Goal: Task Accomplishment & Management: Use online tool/utility

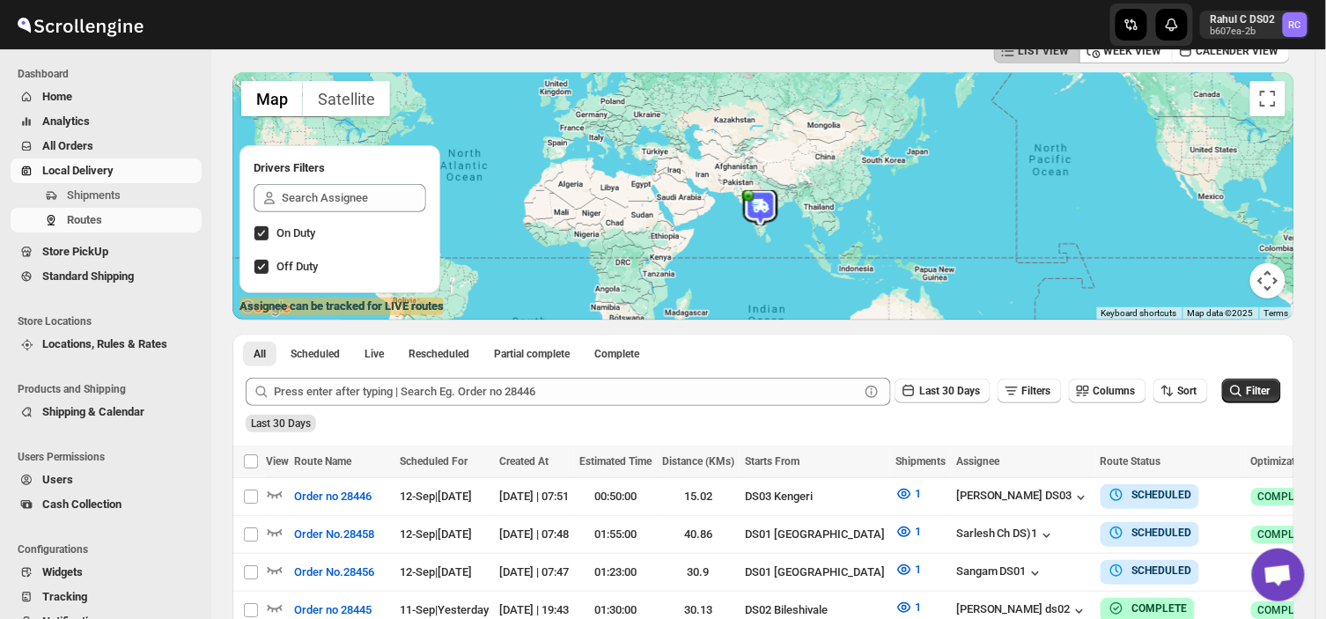
scroll to position [98, 0]
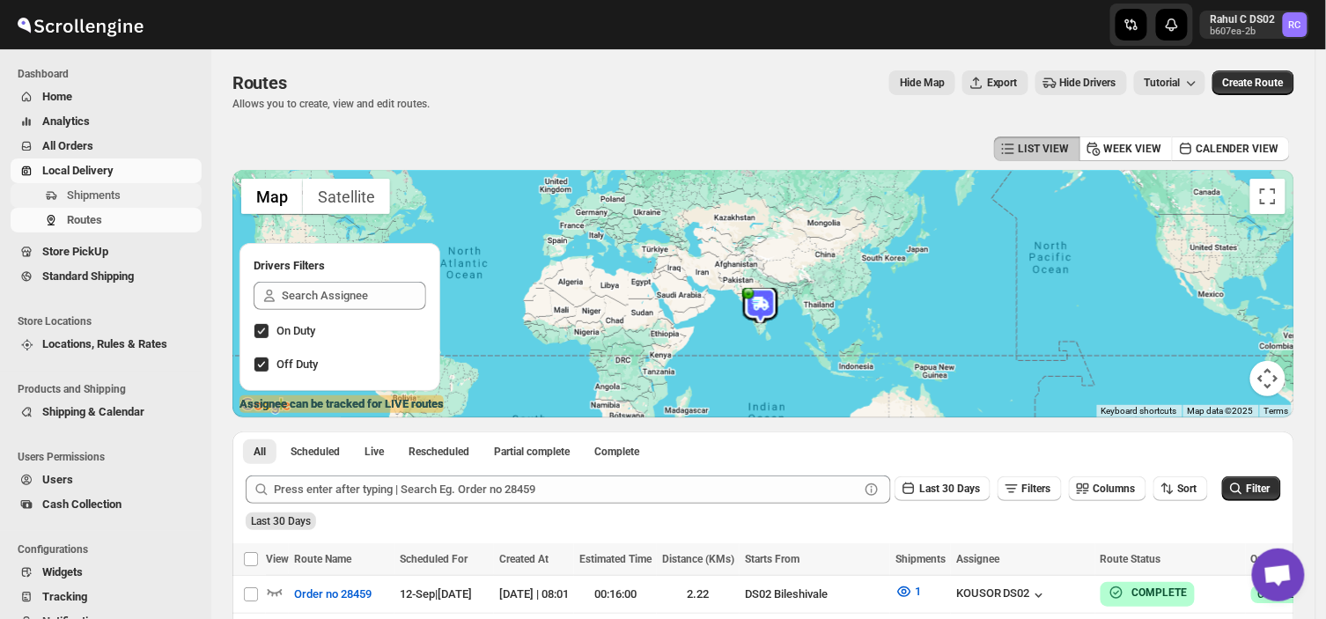
click at [112, 188] on span "Shipments" at bounding box center [94, 194] width 54 height 13
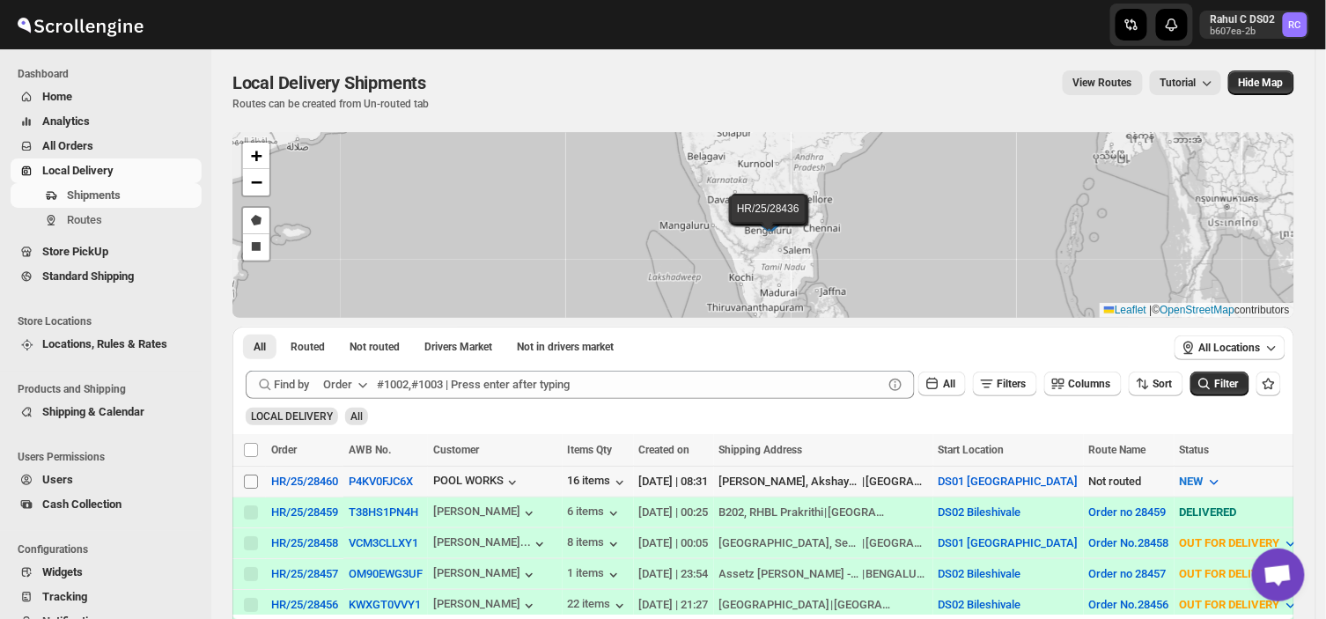
click at [250, 475] on input "Select shipment" at bounding box center [251, 482] width 14 height 14
checkbox input "true"
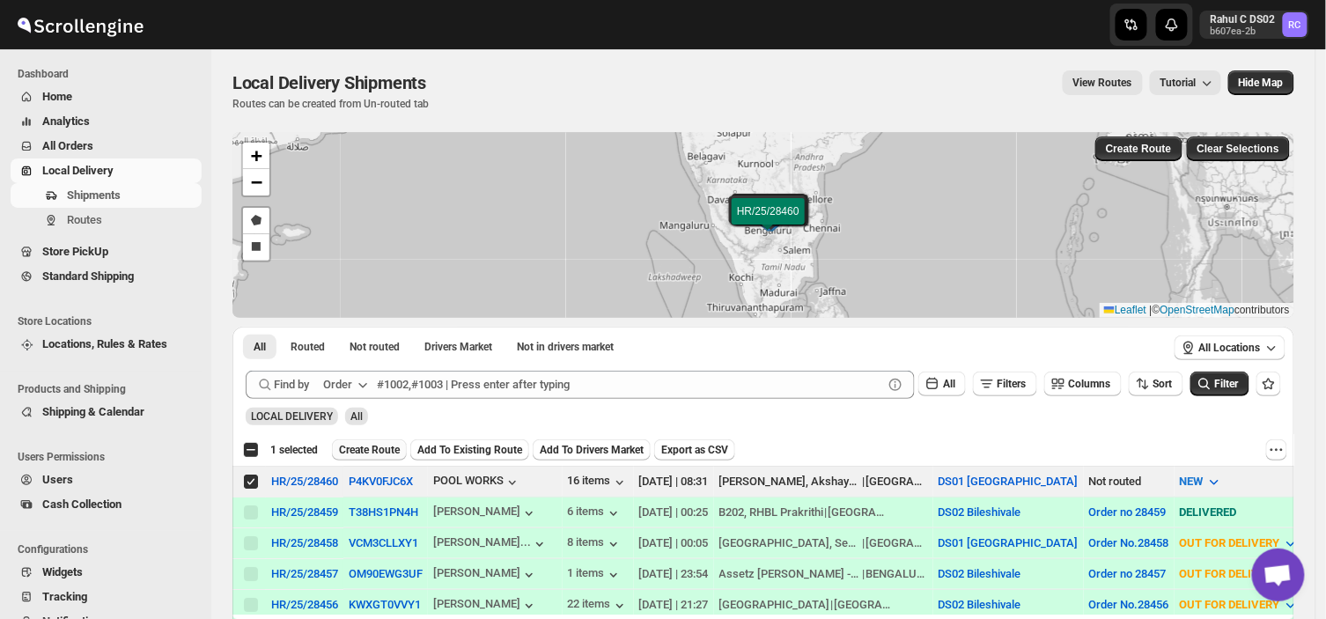
click at [374, 446] on span "Create Route" at bounding box center [369, 450] width 61 height 14
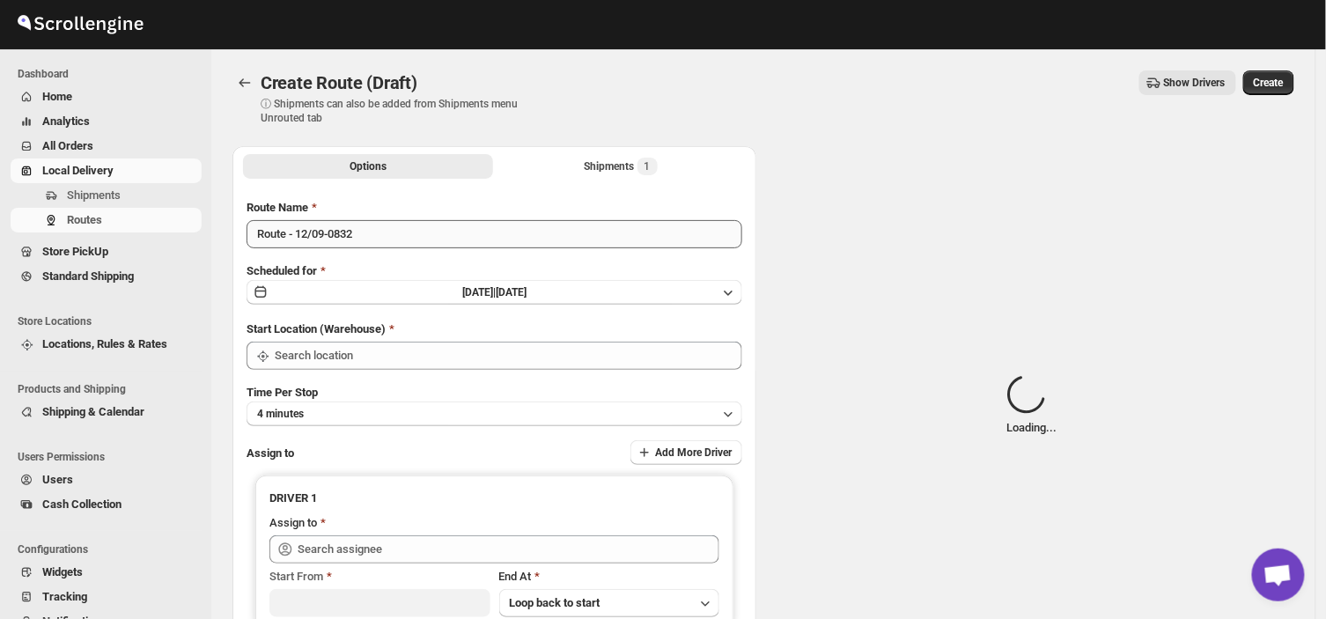
type input "DS01 [GEOGRAPHIC_DATA]"
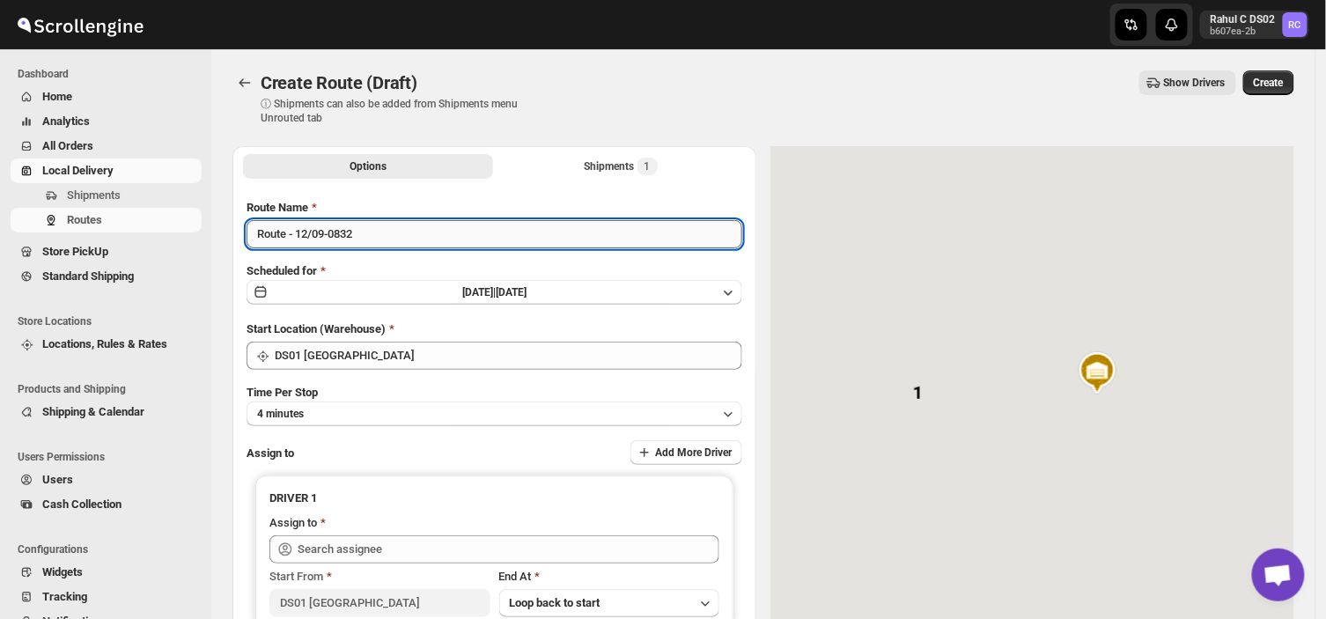
click at [363, 232] on input "Route - 12/09-0832" at bounding box center [495, 234] width 496 height 28
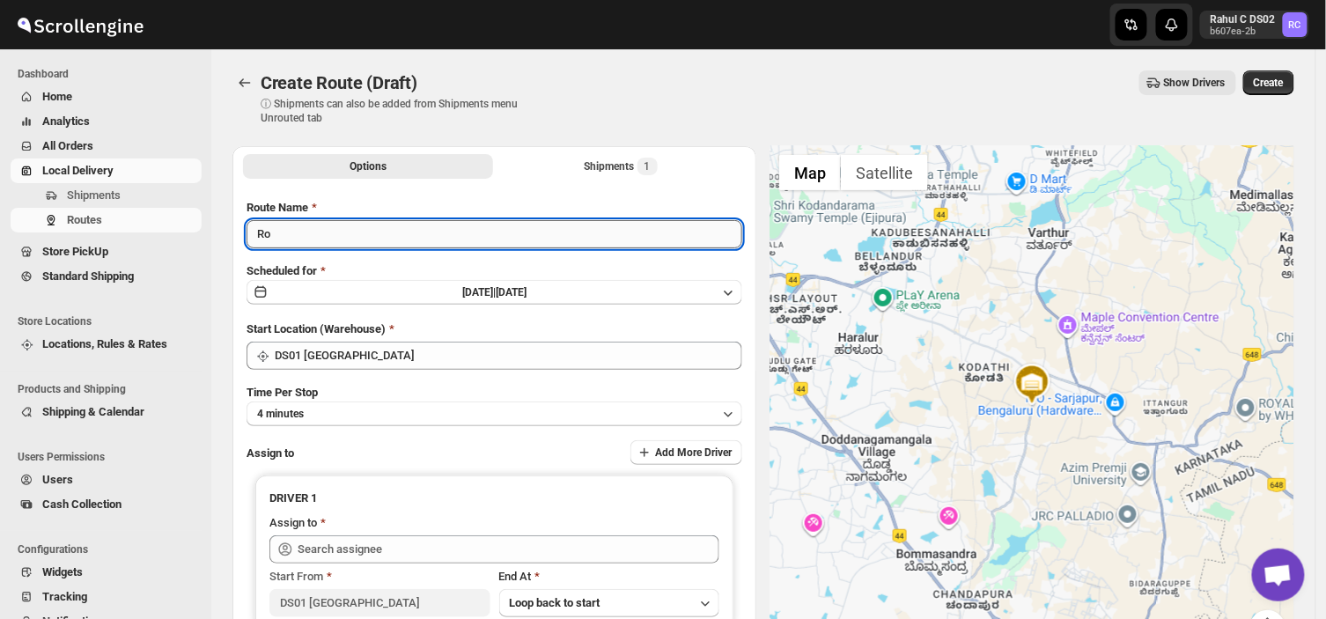
type input "R"
type input "Order no 28460"
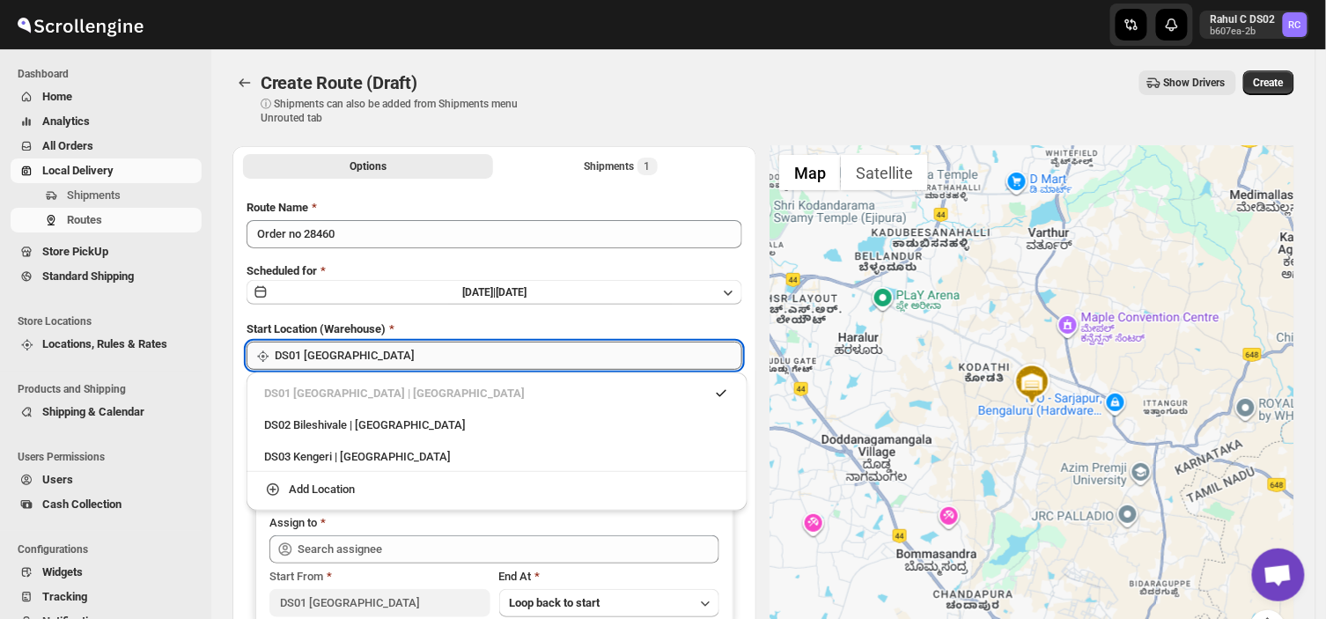
click at [374, 357] on input "DS01 [GEOGRAPHIC_DATA]" at bounding box center [509, 356] width 468 height 28
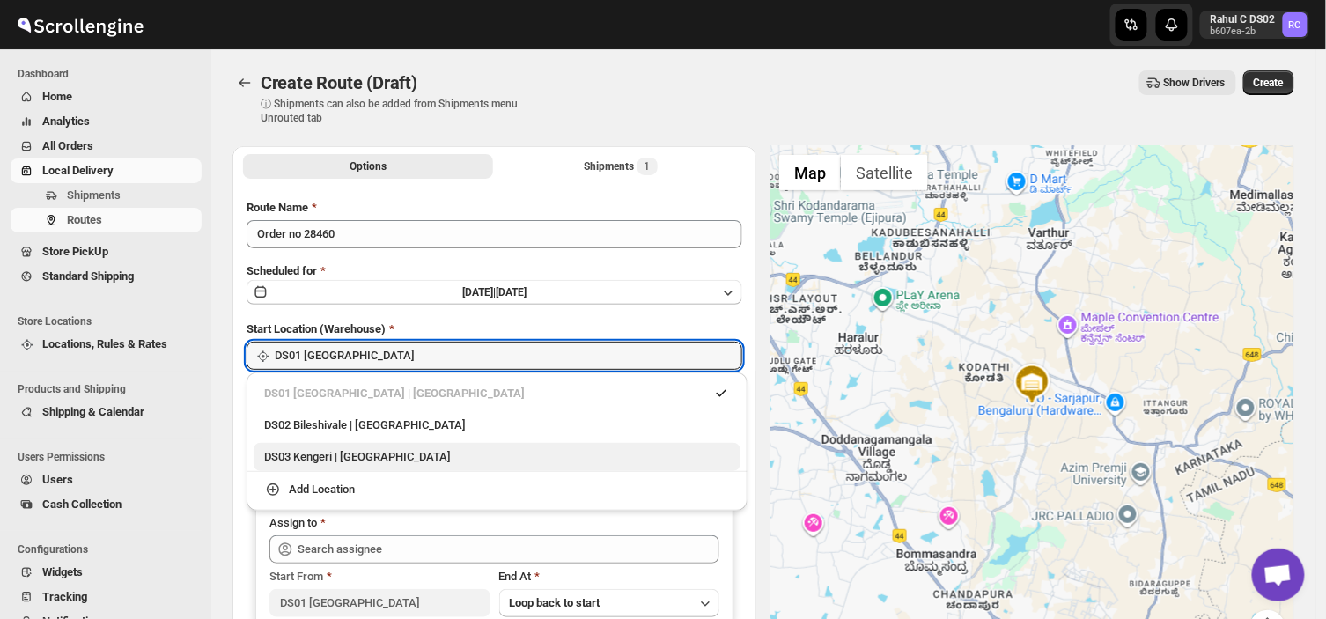
click at [287, 456] on div "DS03 Kengeri | Bengaluru" at bounding box center [497, 457] width 466 height 18
type input "DS03 Kengeri"
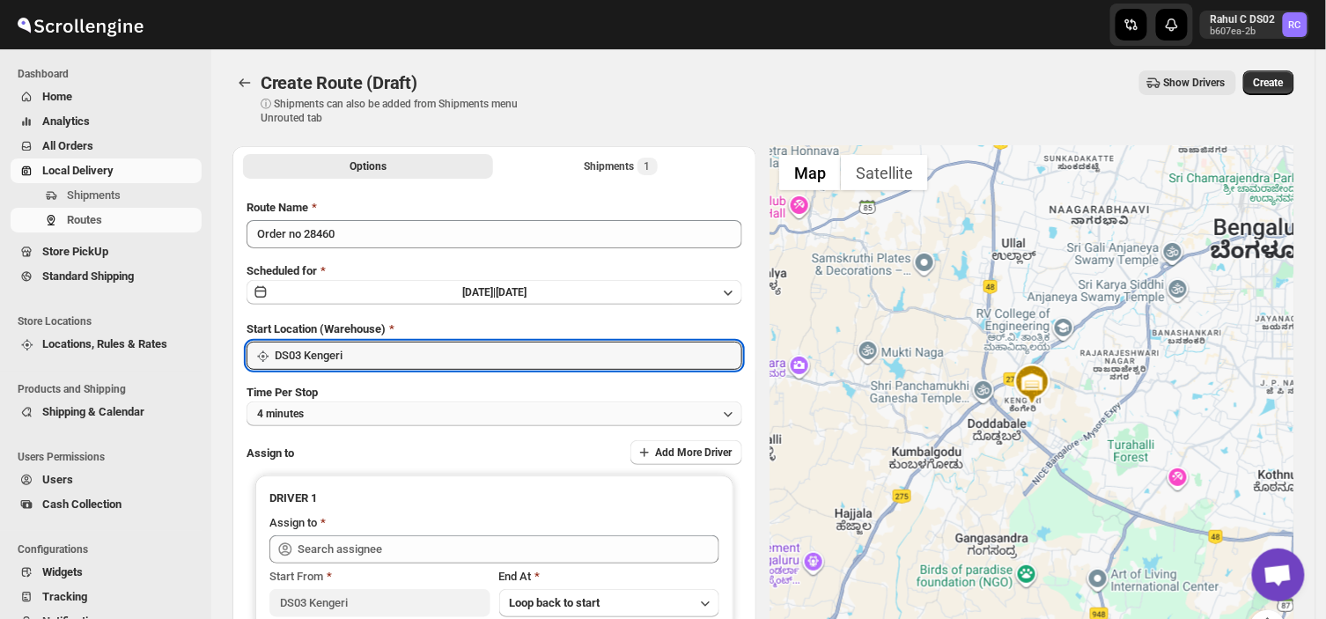
click at [329, 411] on button "4 minutes" at bounding box center [495, 413] width 496 height 25
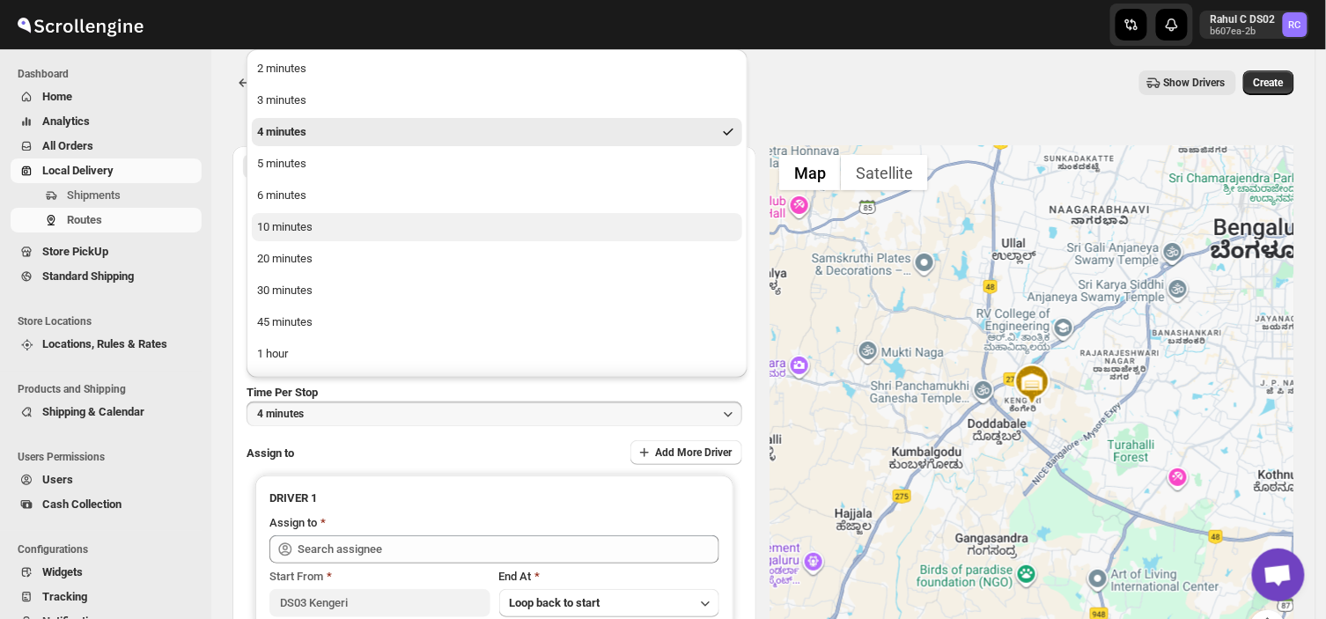
click at [306, 220] on div "10 minutes" at bounding box center [284, 227] width 55 height 18
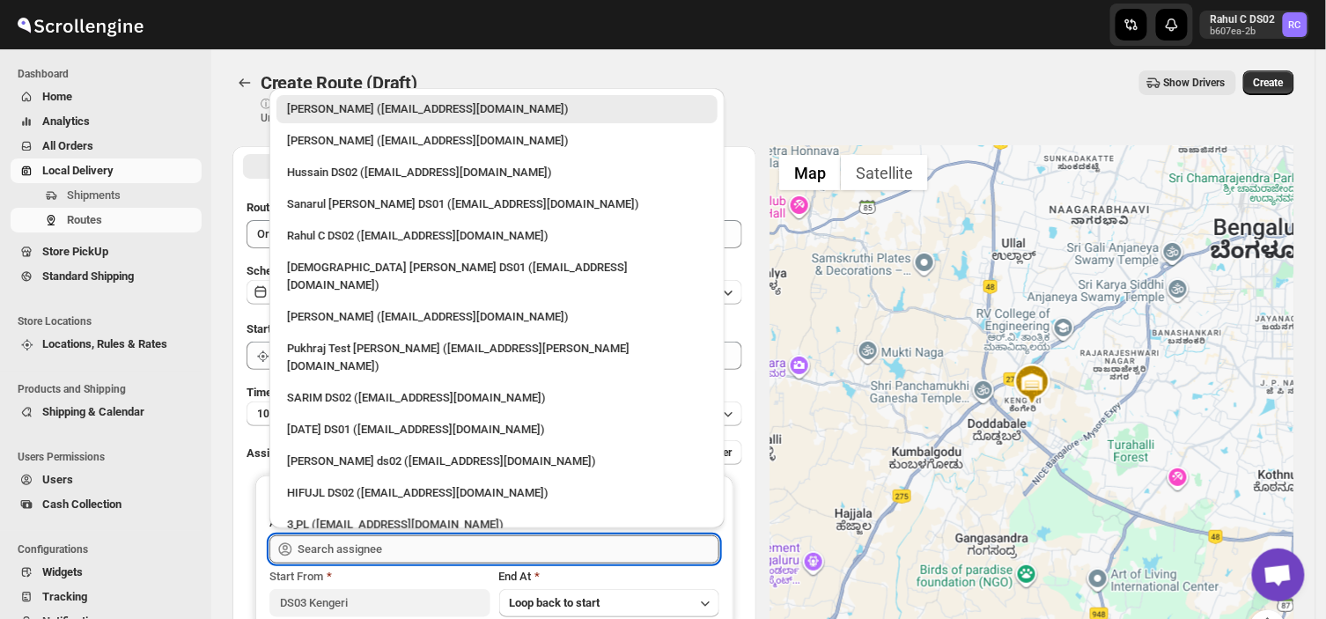
click at [400, 547] on input "text" at bounding box center [509, 549] width 422 height 28
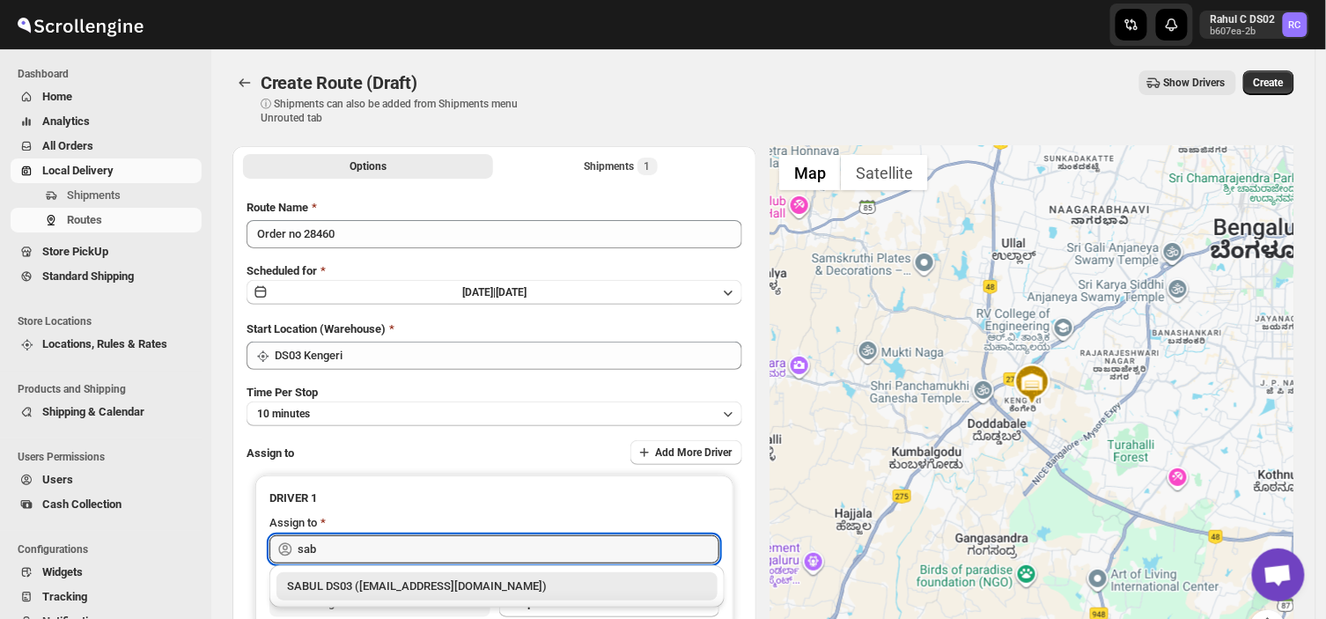
click at [399, 584] on div "SABUL DS03 (pokogin390@dextrago.com)" at bounding box center [497, 587] width 420 height 18
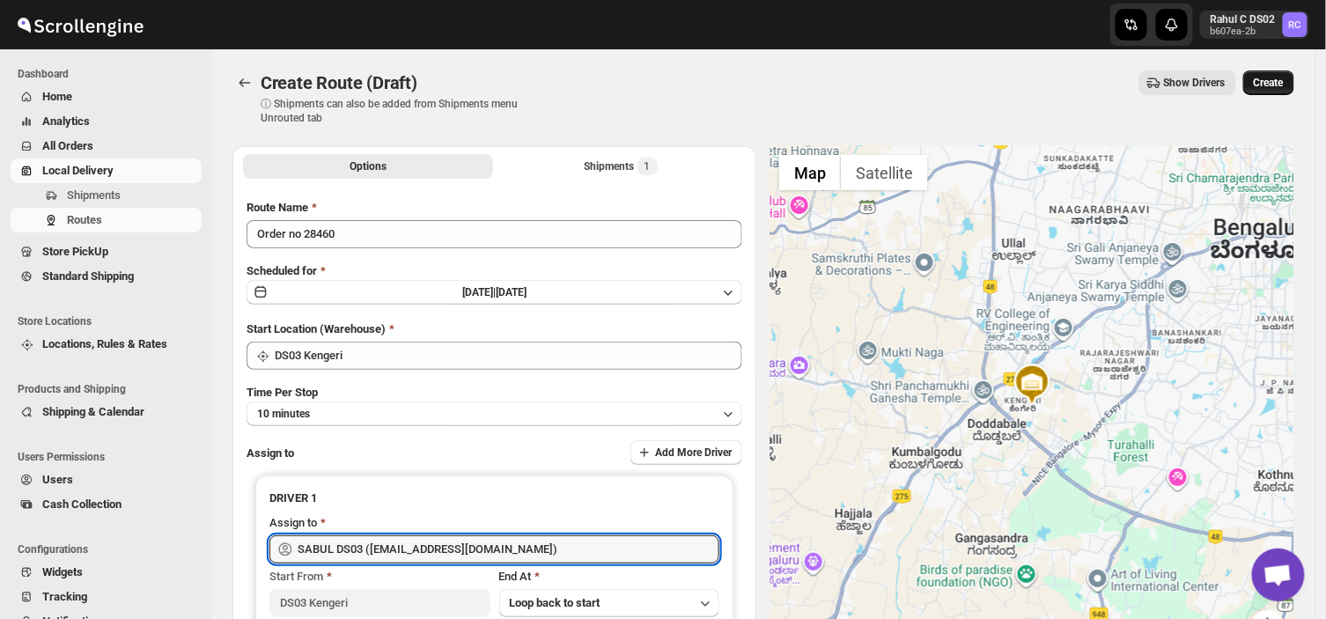
type input "SABUL DS03 (pokogin390@dextrago.com)"
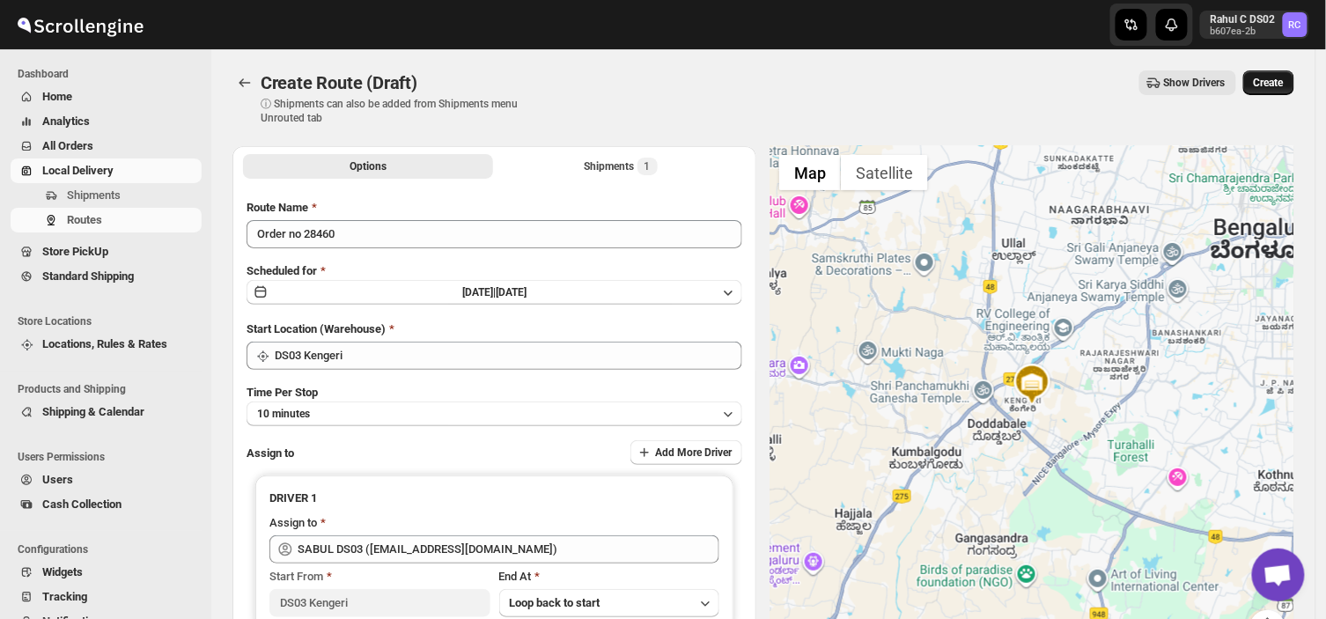
click at [1284, 73] on button "Create" at bounding box center [1268, 82] width 51 height 25
